Goal: Information Seeking & Learning: Learn about a topic

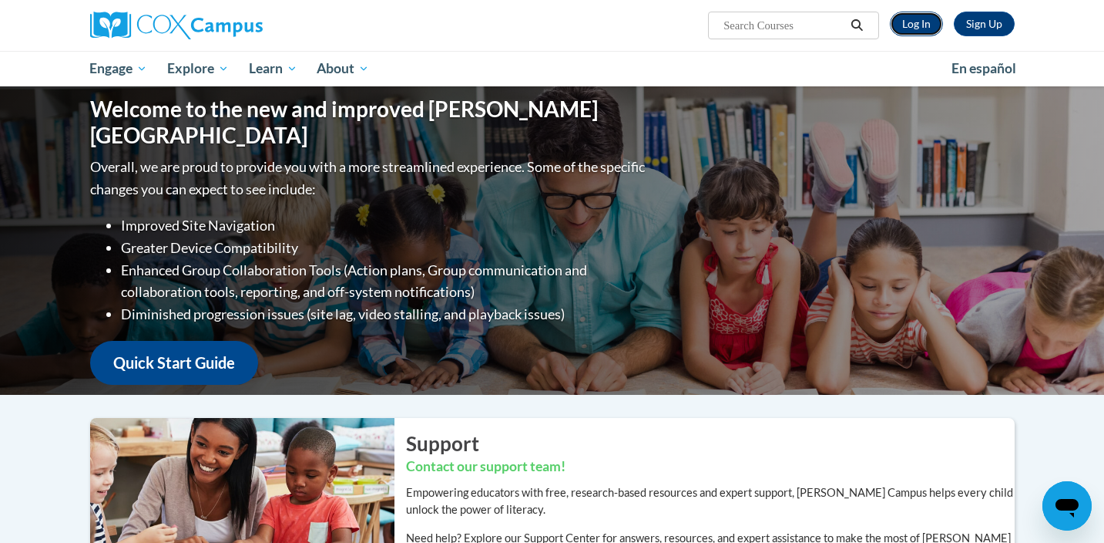
click at [905, 18] on link "Log In" at bounding box center [916, 24] width 53 height 25
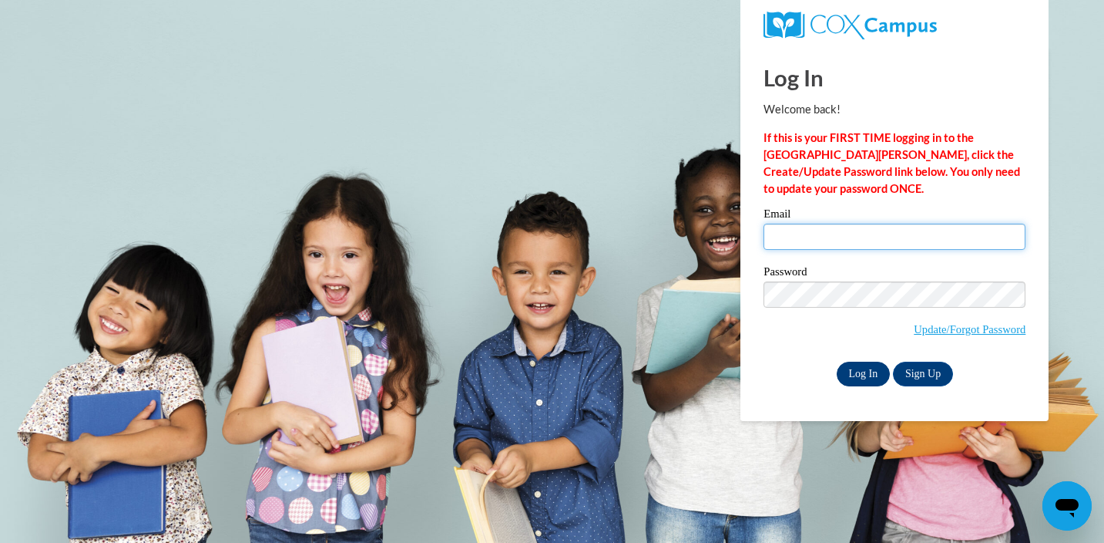
type input "awilson@waukesha.k12.wi.us"
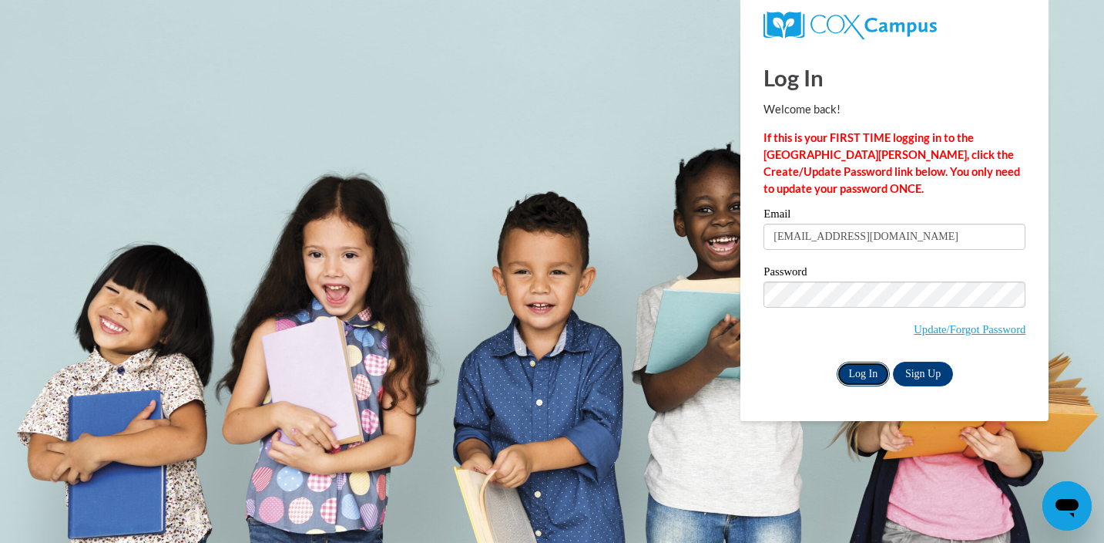
click at [852, 368] on input "Log In" at bounding box center [864, 373] width 54 height 25
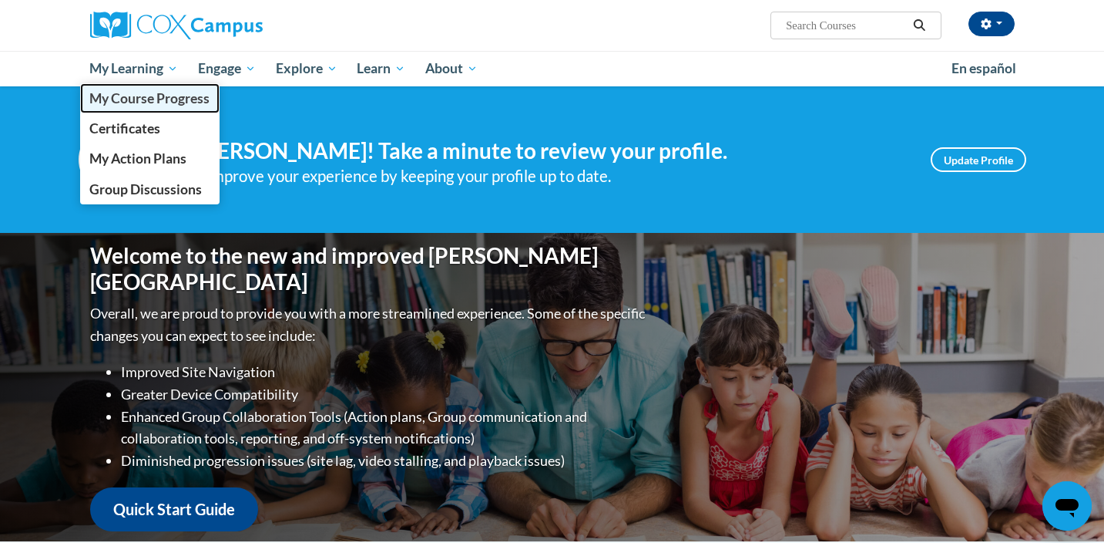
click at [131, 96] on span "My Course Progress" at bounding box center [149, 98] width 120 height 16
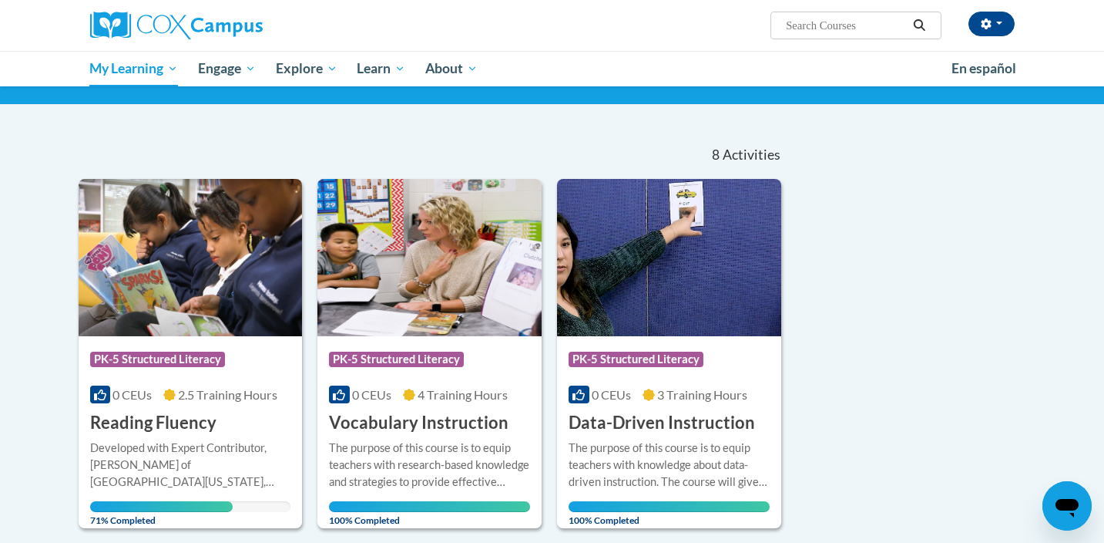
scroll to position [200, 0]
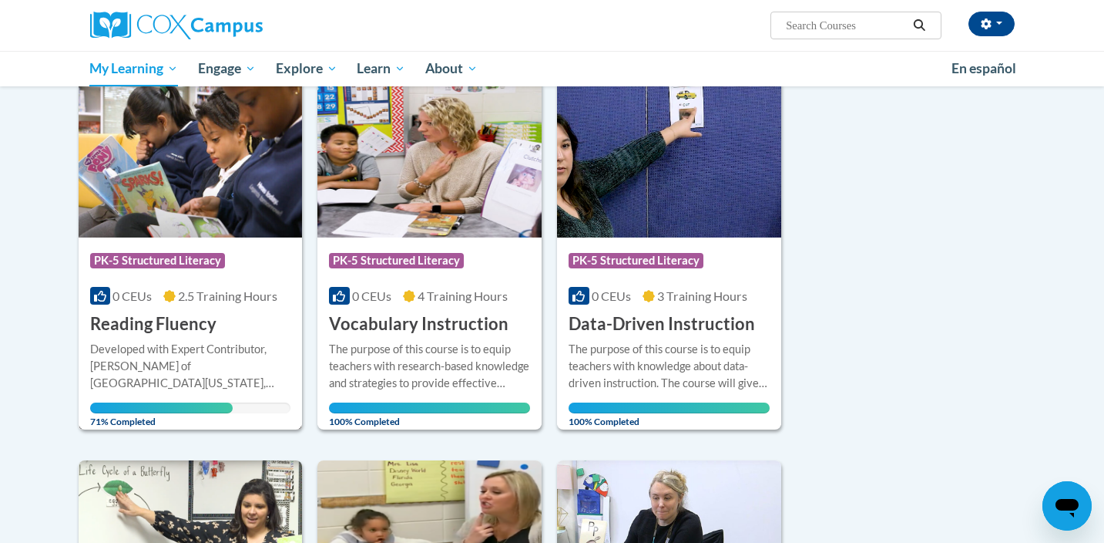
click at [235, 223] on img at bounding box center [191, 158] width 224 height 157
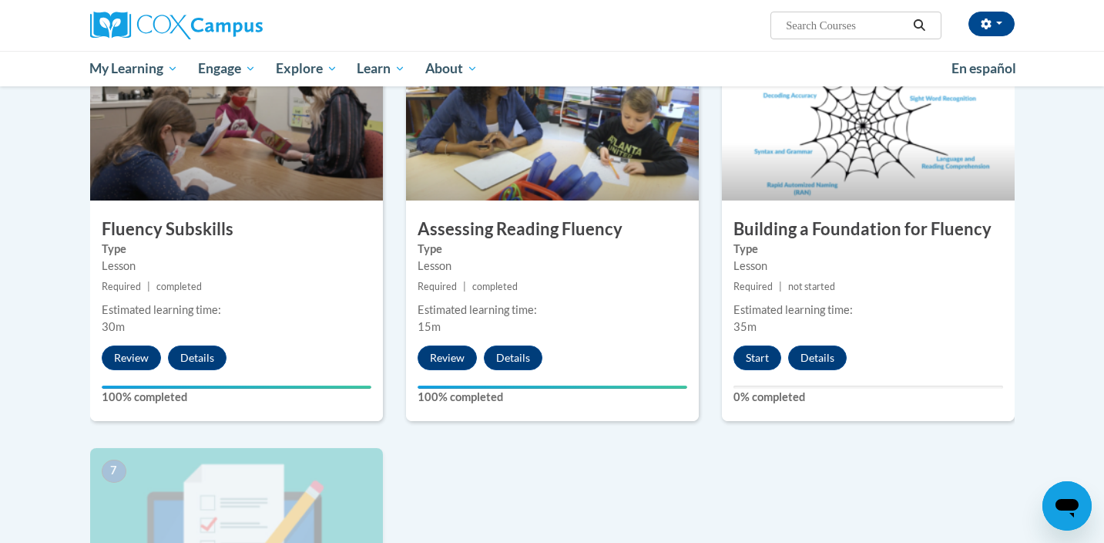
scroll to position [817, 0]
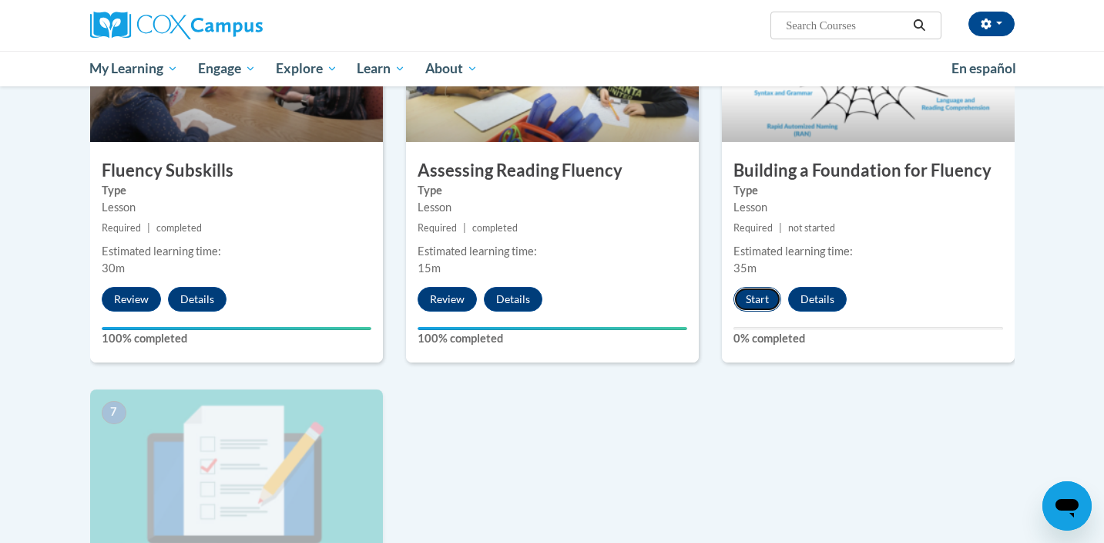
click at [763, 297] on button "Start" at bounding box center [758, 299] width 48 height 25
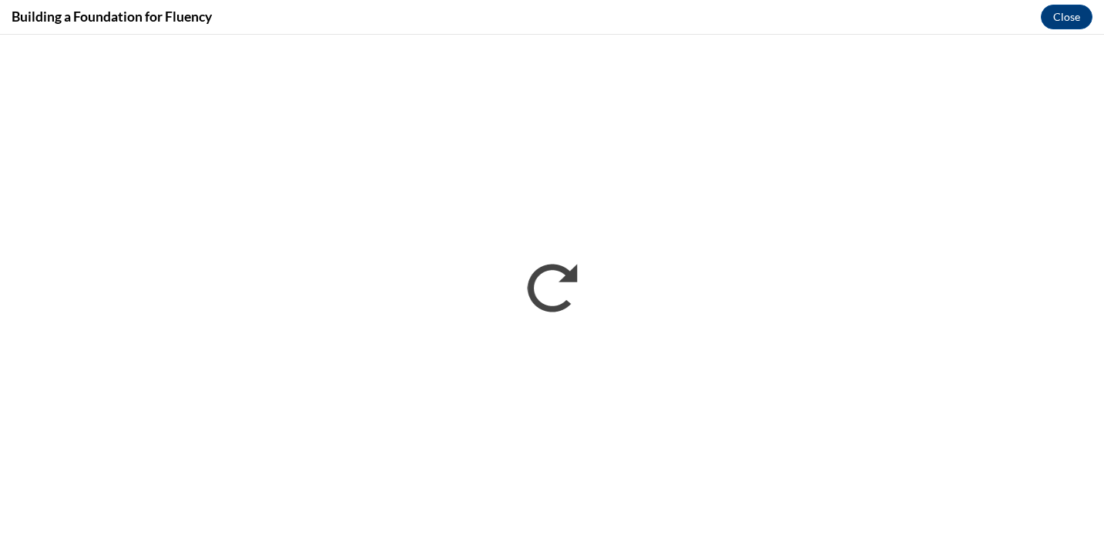
scroll to position [0, 0]
